Goal: Navigation & Orientation: Find specific page/section

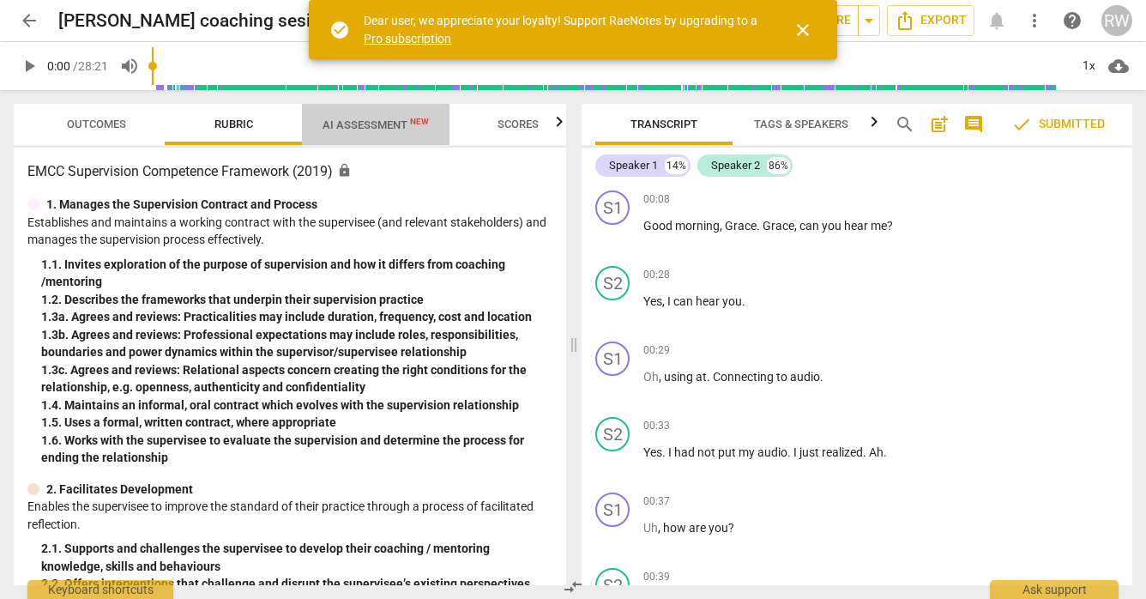
click at [372, 124] on span "AI Assessment New" at bounding box center [376, 124] width 106 height 13
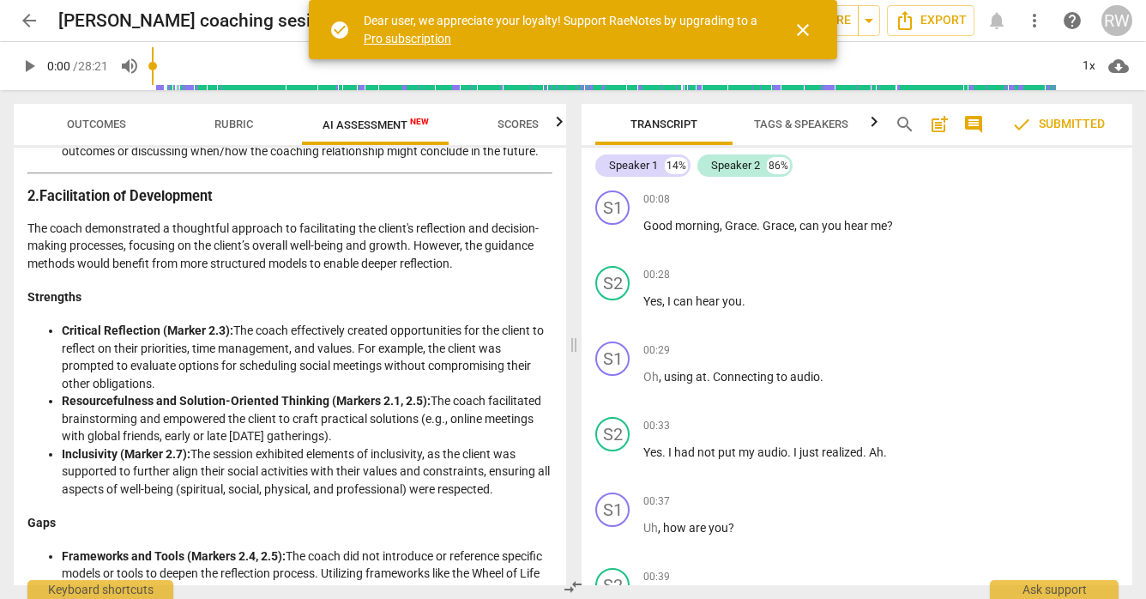
scroll to position [566, 0]
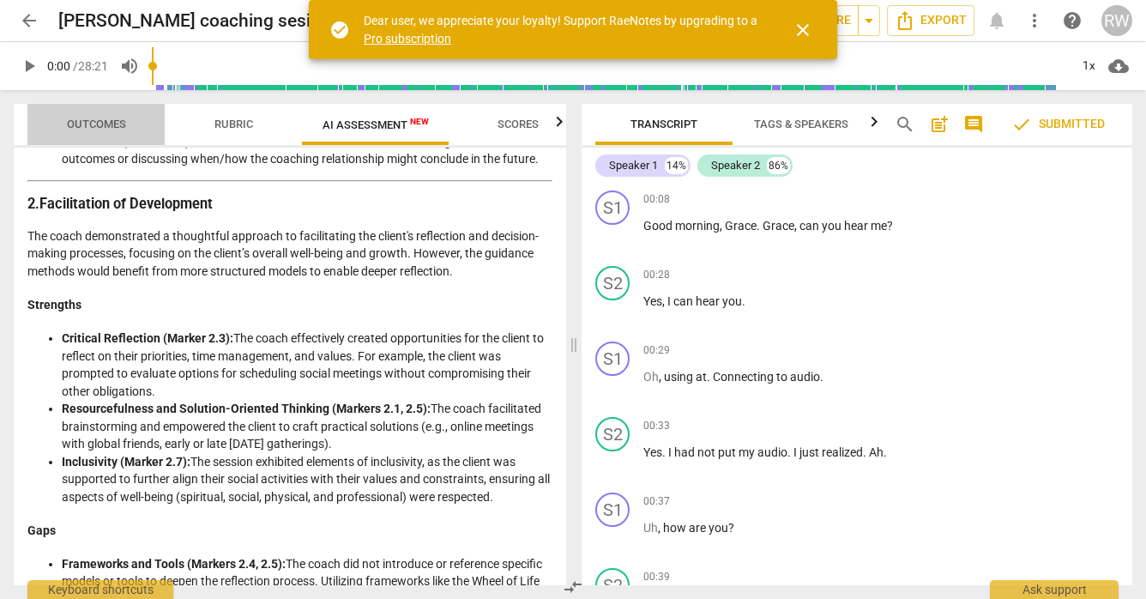
click at [96, 117] on span "Outcomes" at bounding box center [96, 124] width 100 height 23
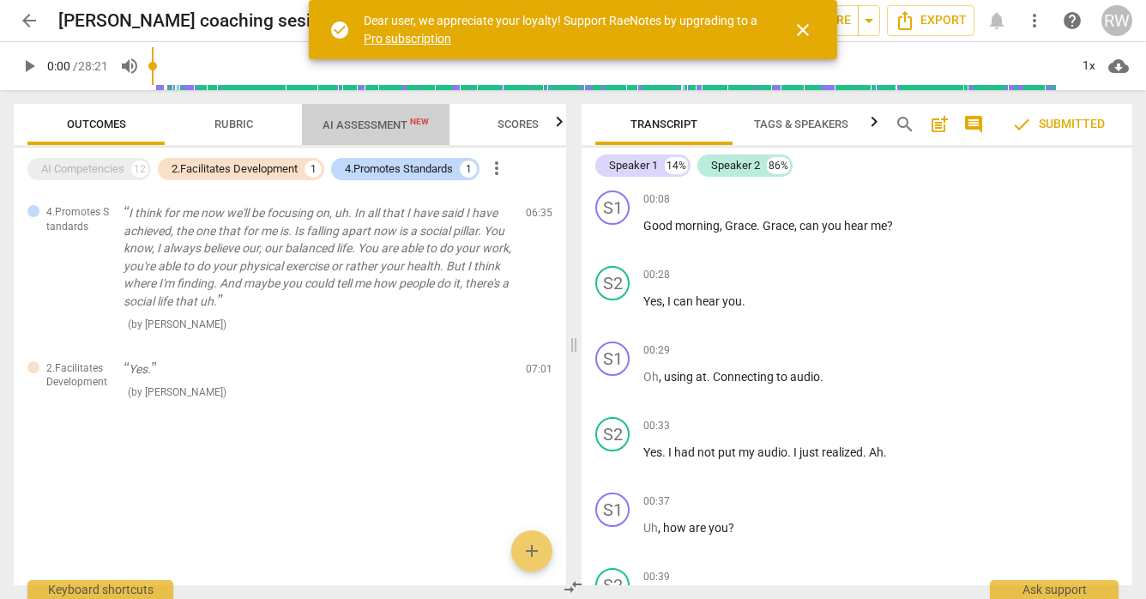
click at [390, 127] on span "AI Assessment New" at bounding box center [376, 124] width 106 height 13
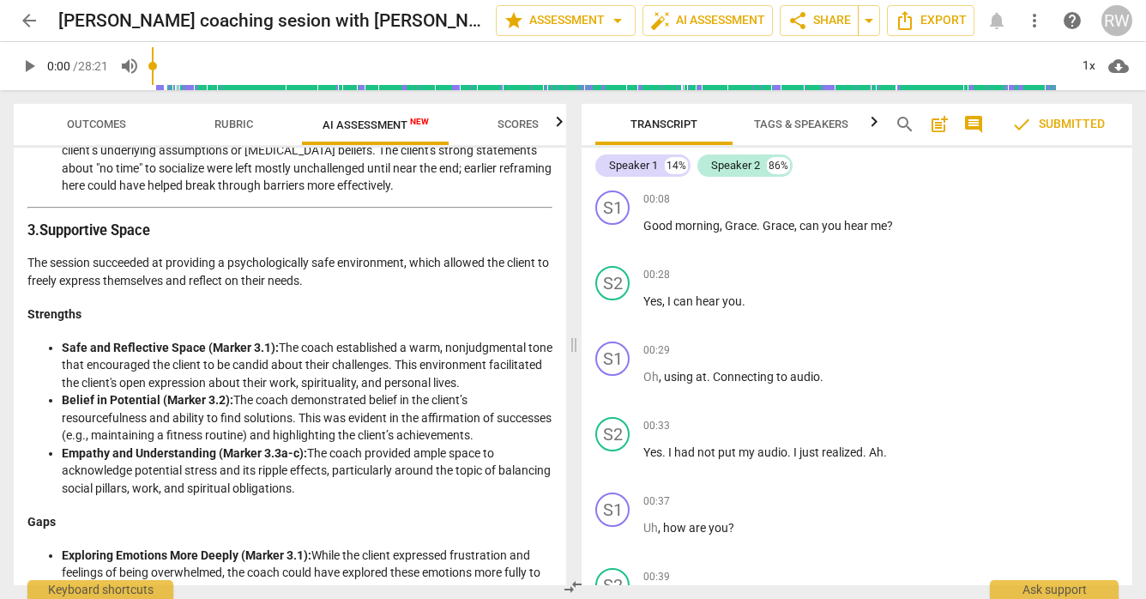
scroll to position [1009, 0]
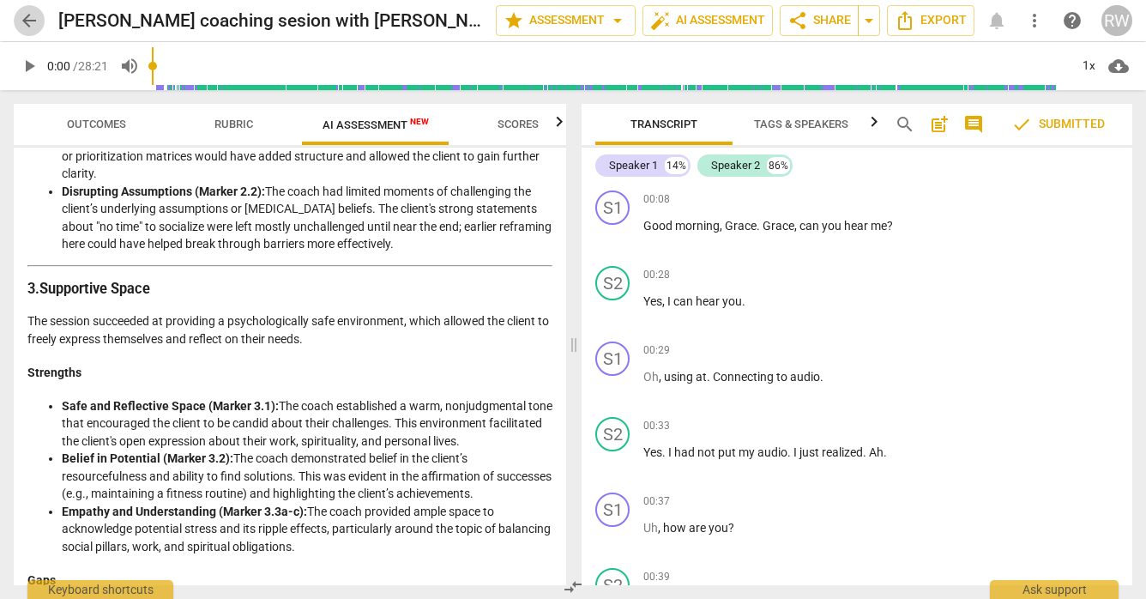
click at [28, 20] on span "arrow_back" at bounding box center [29, 20] width 21 height 21
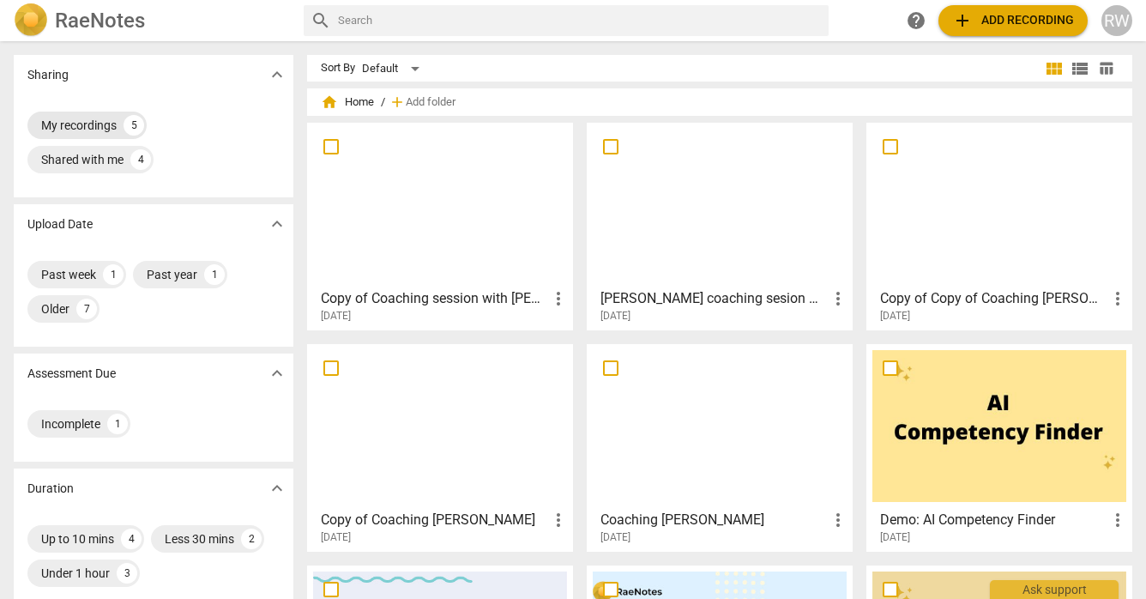
click at [89, 130] on div "My recordings" at bounding box center [79, 125] width 76 height 17
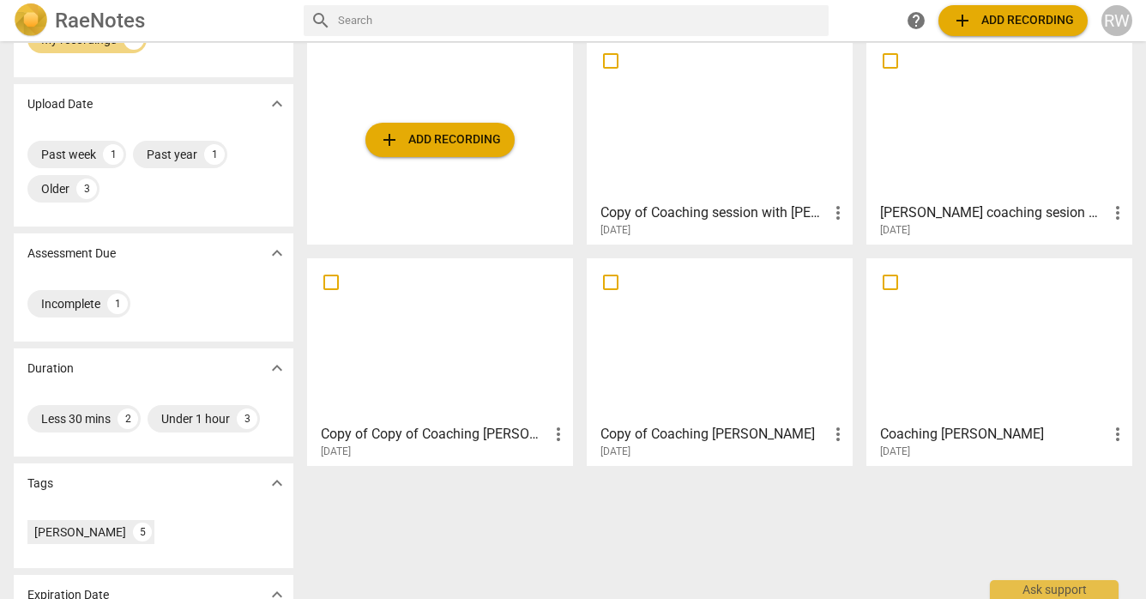
scroll to position [97, 0]
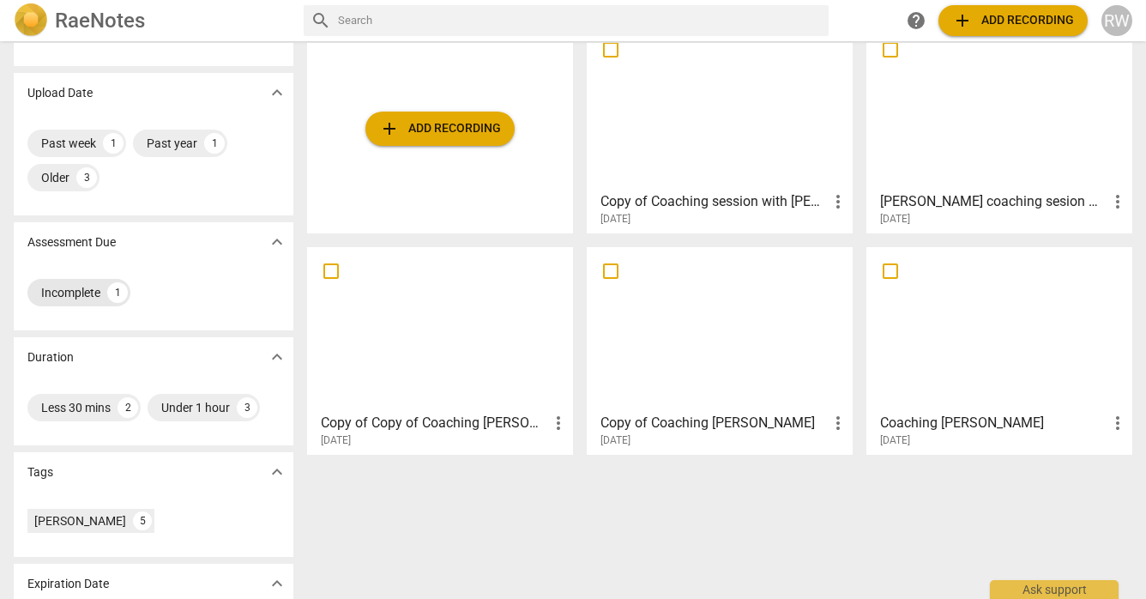
click at [84, 293] on div "Incomplete" at bounding box center [70, 292] width 59 height 17
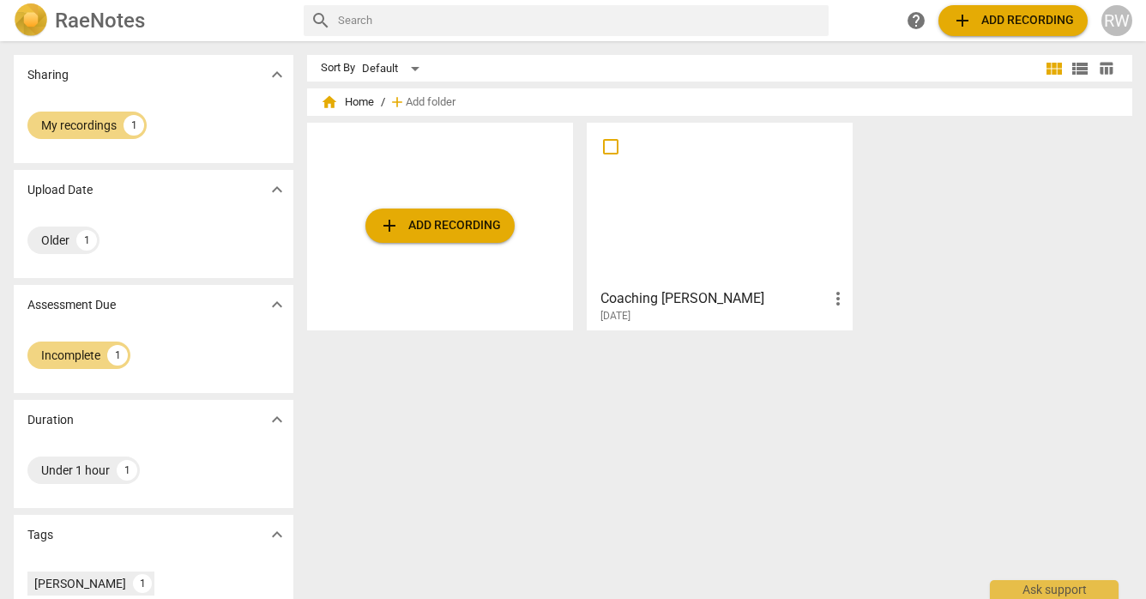
scroll to position [142, 0]
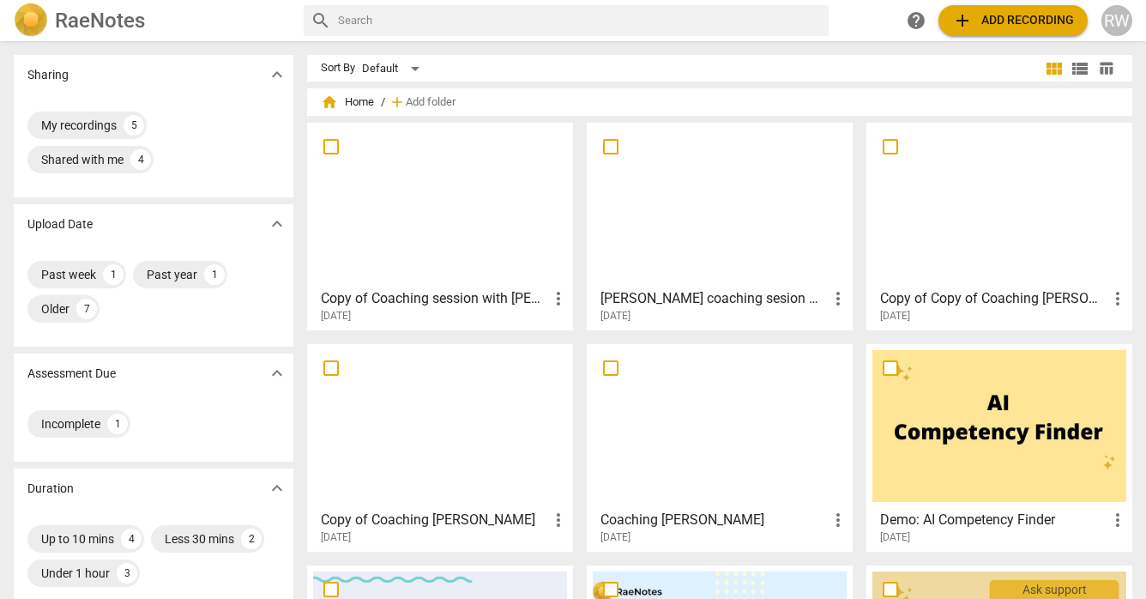
click at [354, 106] on span "home Home" at bounding box center [347, 102] width 53 height 17
click at [54, 278] on div "Past week" at bounding box center [68, 274] width 55 height 17
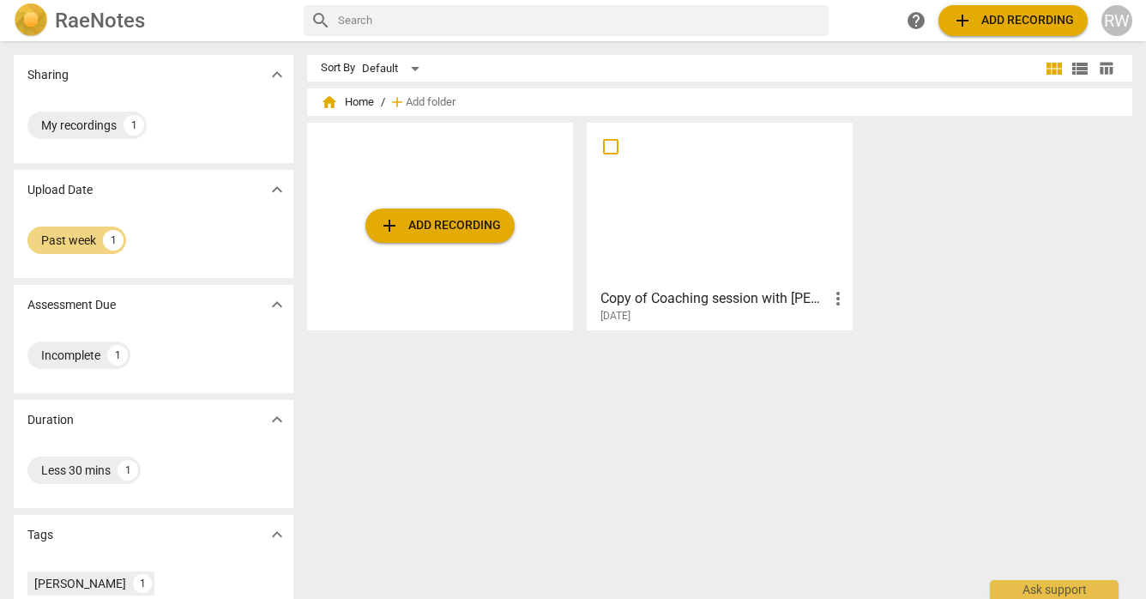
click at [1114, 24] on div "RW" at bounding box center [1117, 20] width 31 height 31
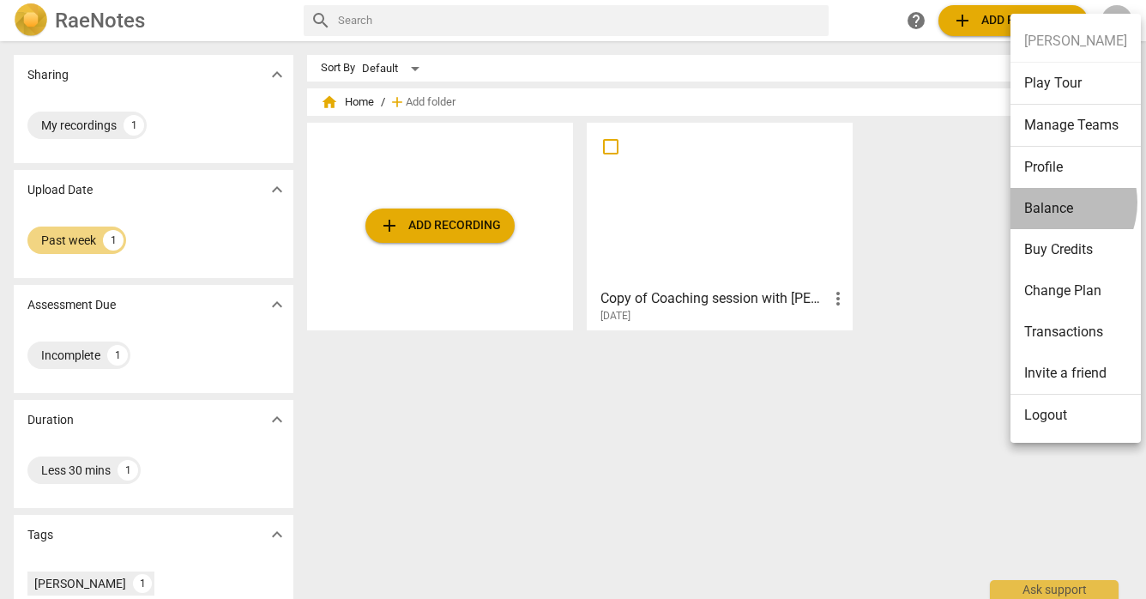
click at [1049, 202] on li "Balance" at bounding box center [1076, 208] width 130 height 41
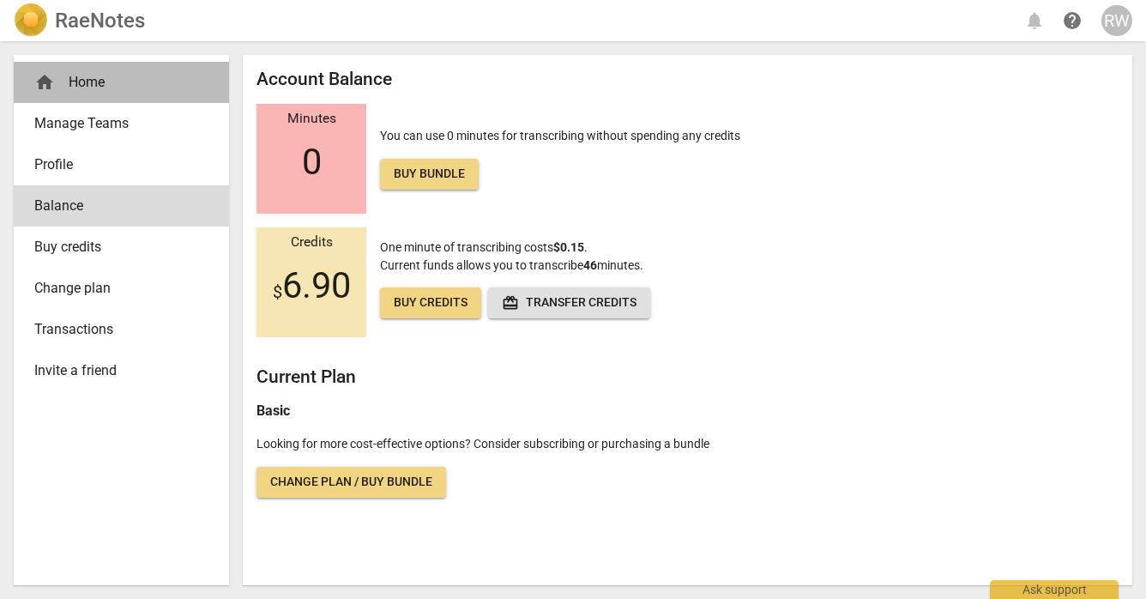
click at [84, 83] on div "home Home" at bounding box center [114, 82] width 160 height 21
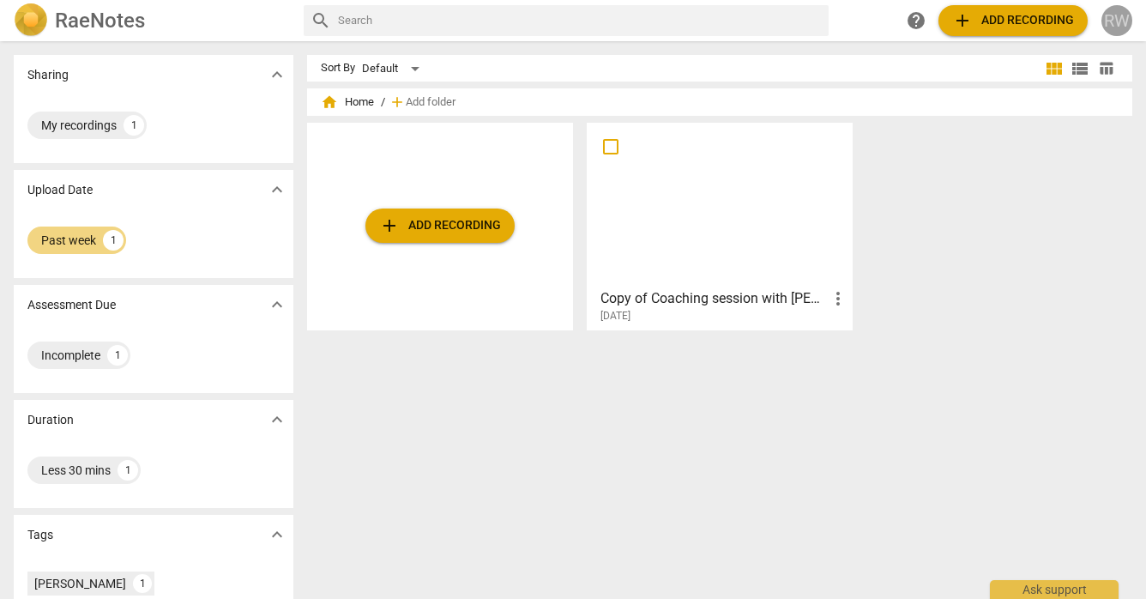
click at [1117, 21] on div "RW" at bounding box center [1117, 20] width 31 height 31
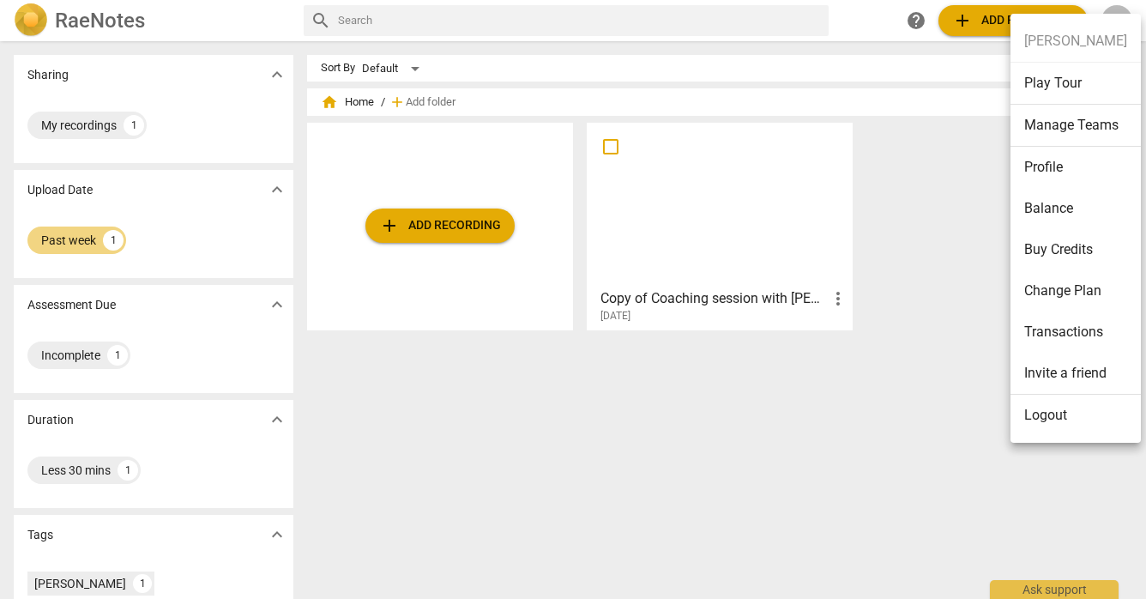
click at [1059, 331] on li "Transactions" at bounding box center [1076, 331] width 130 height 41
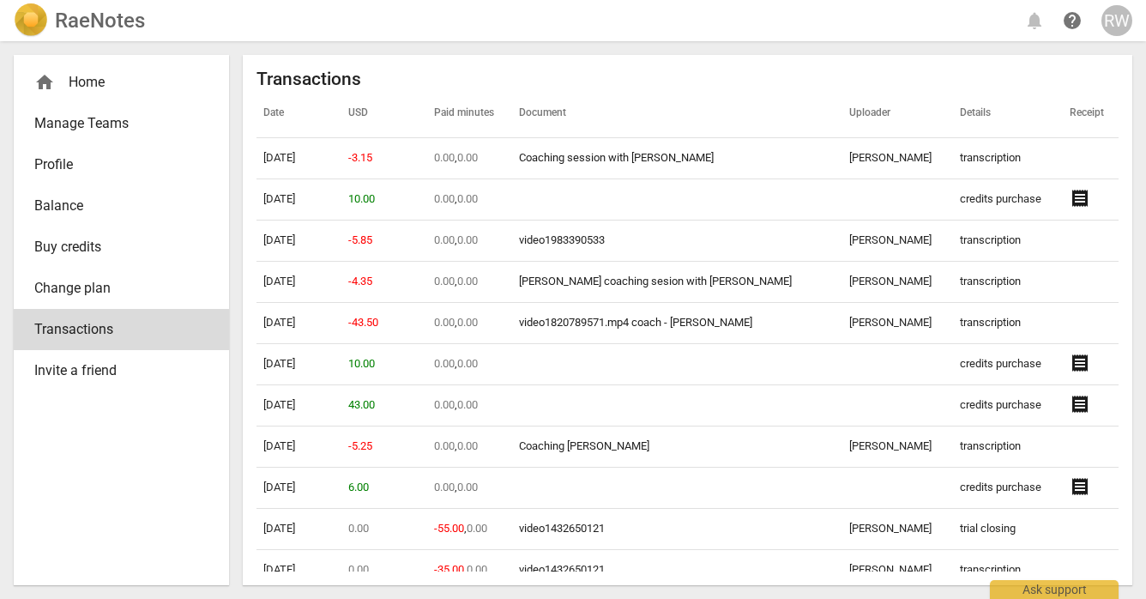
scroll to position [19, 0]
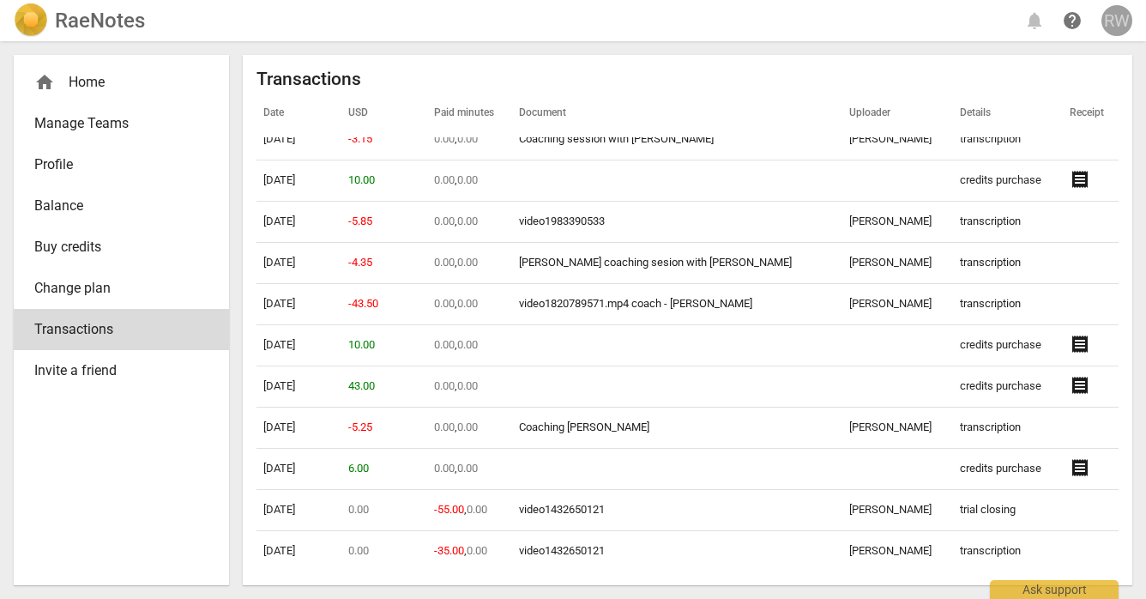
click at [1115, 12] on div "RW" at bounding box center [1117, 20] width 31 height 31
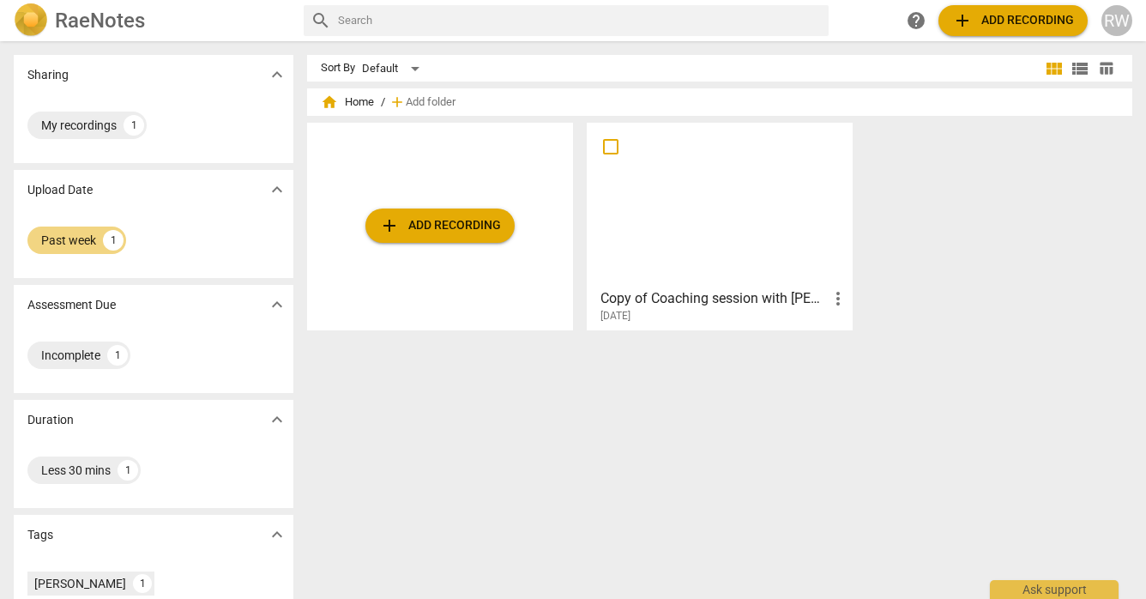
click at [279, 73] on span "expand_more" at bounding box center [277, 74] width 21 height 21
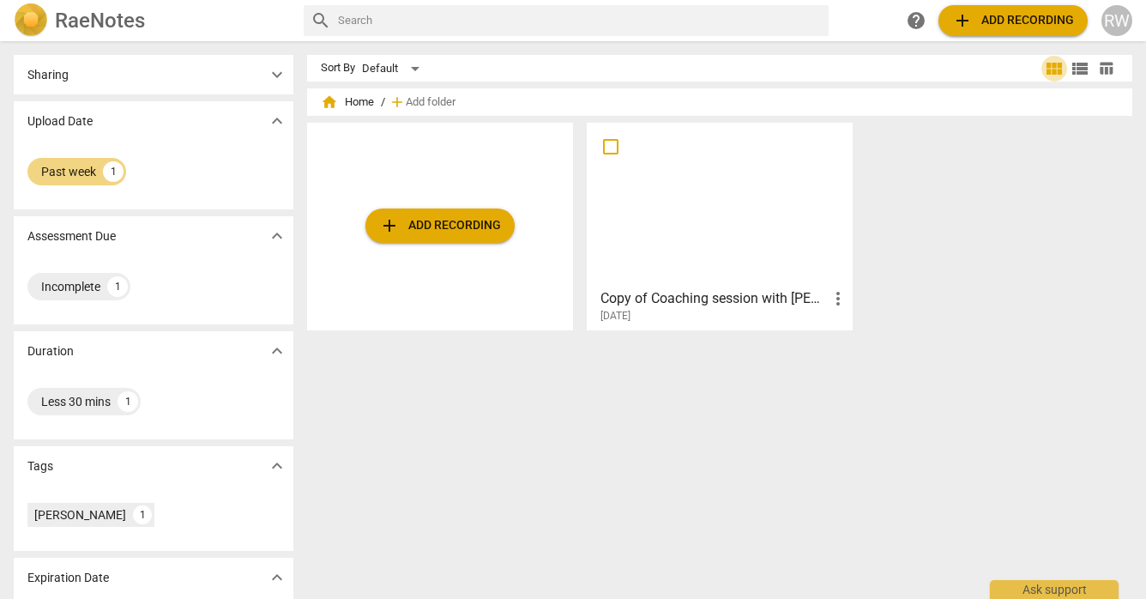
click at [1054, 69] on span "view_module" at bounding box center [1054, 68] width 21 height 21
click at [1070, 69] on span "view_list" at bounding box center [1080, 68] width 21 height 21
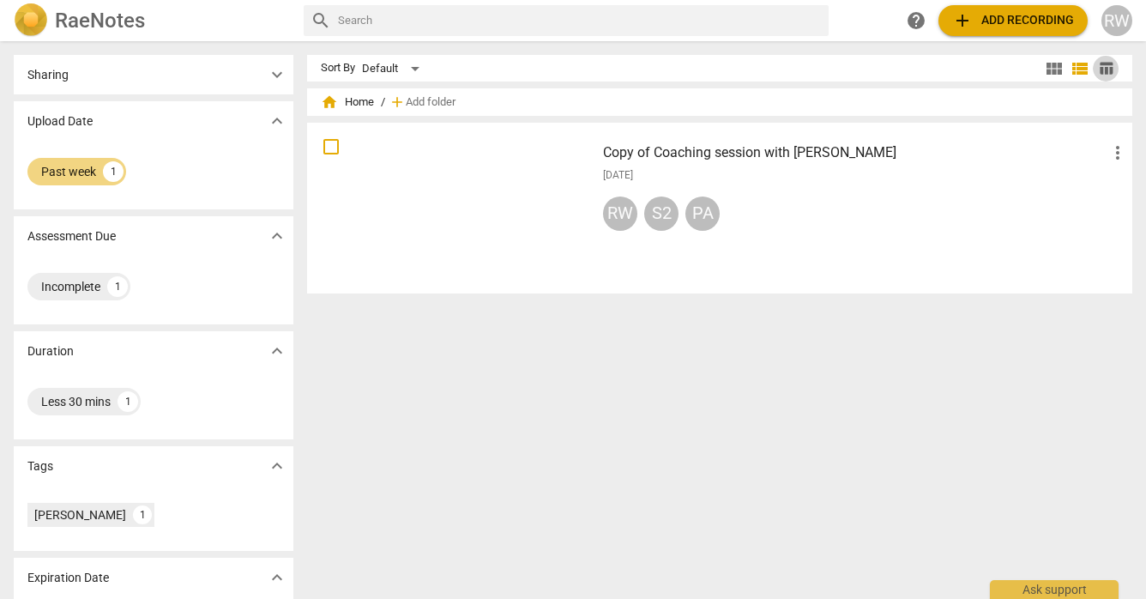
click at [1098, 69] on span "table_chart" at bounding box center [1106, 68] width 16 height 16
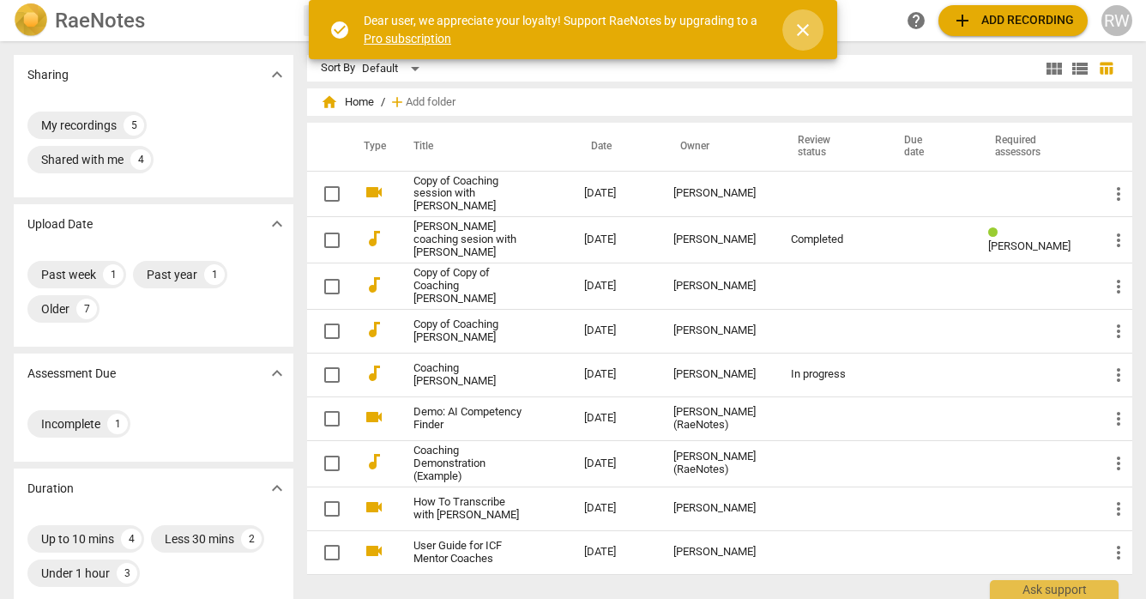
click at [808, 24] on span "close" at bounding box center [803, 30] width 21 height 21
